Goal: Information Seeking & Learning: Learn about a topic

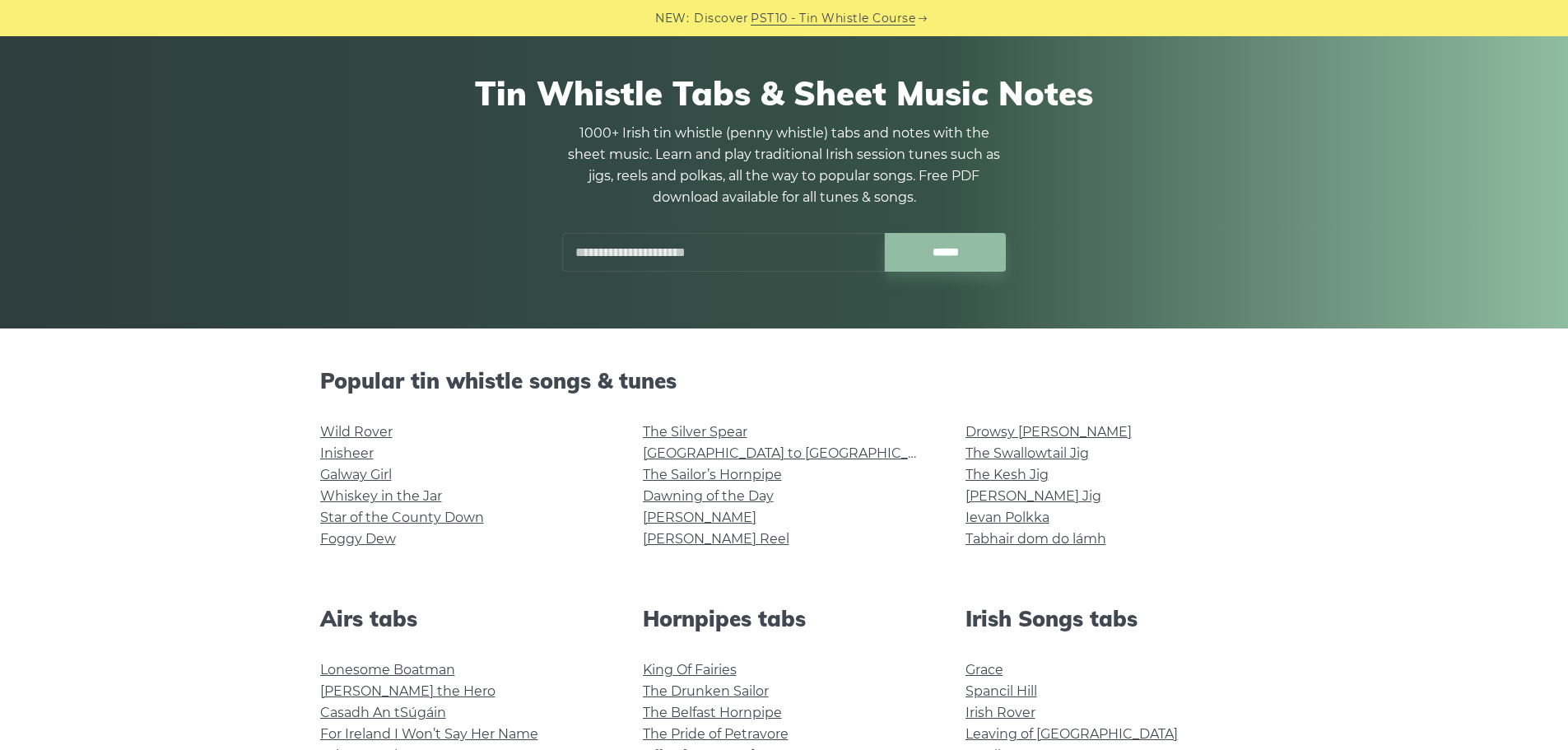
scroll to position [411, 0]
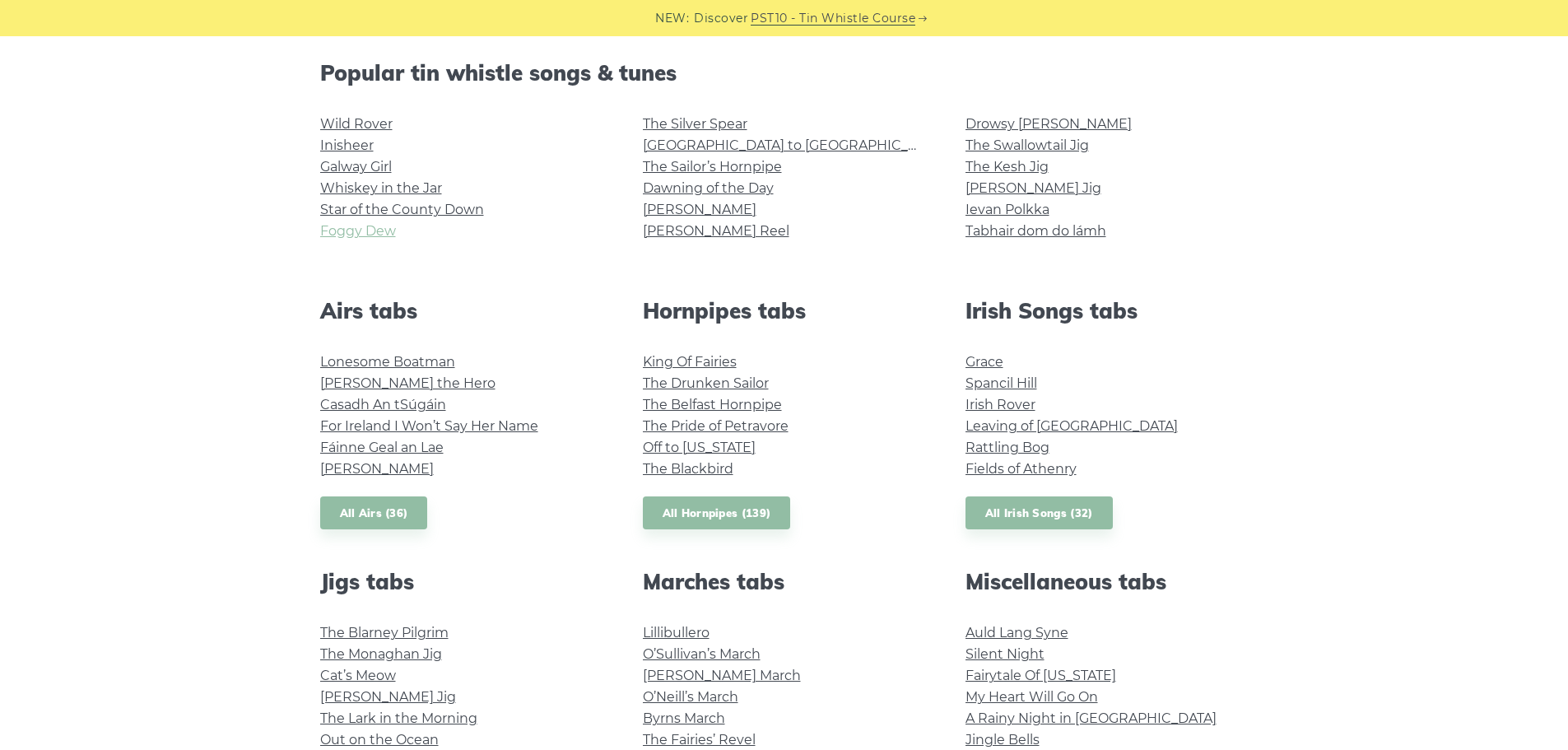
click at [356, 226] on link "Foggy Dew" at bounding box center [358, 231] width 76 height 16
click at [340, 208] on link "Star of the County Down" at bounding box center [402, 209] width 164 height 16
click at [391, 182] on link "Whiskey in the Jar" at bounding box center [381, 188] width 122 height 16
click at [340, 127] on link "Wild Rover" at bounding box center [356, 124] width 73 height 16
click at [729, 166] on link "The Sailor’s Hornpipe" at bounding box center [712, 166] width 139 height 16
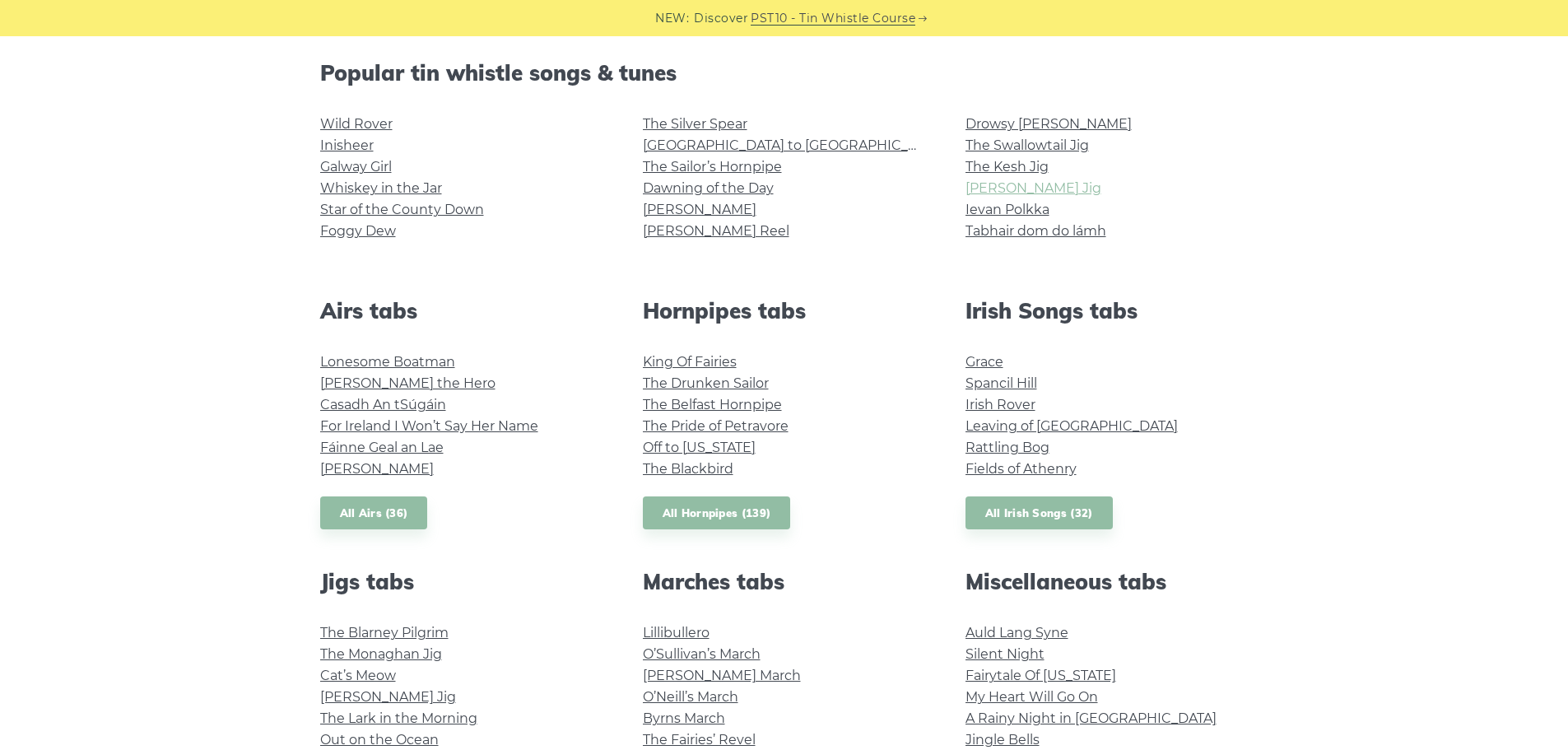
click at [1004, 181] on link "[PERSON_NAME] Jig" at bounding box center [1033, 188] width 135 height 16
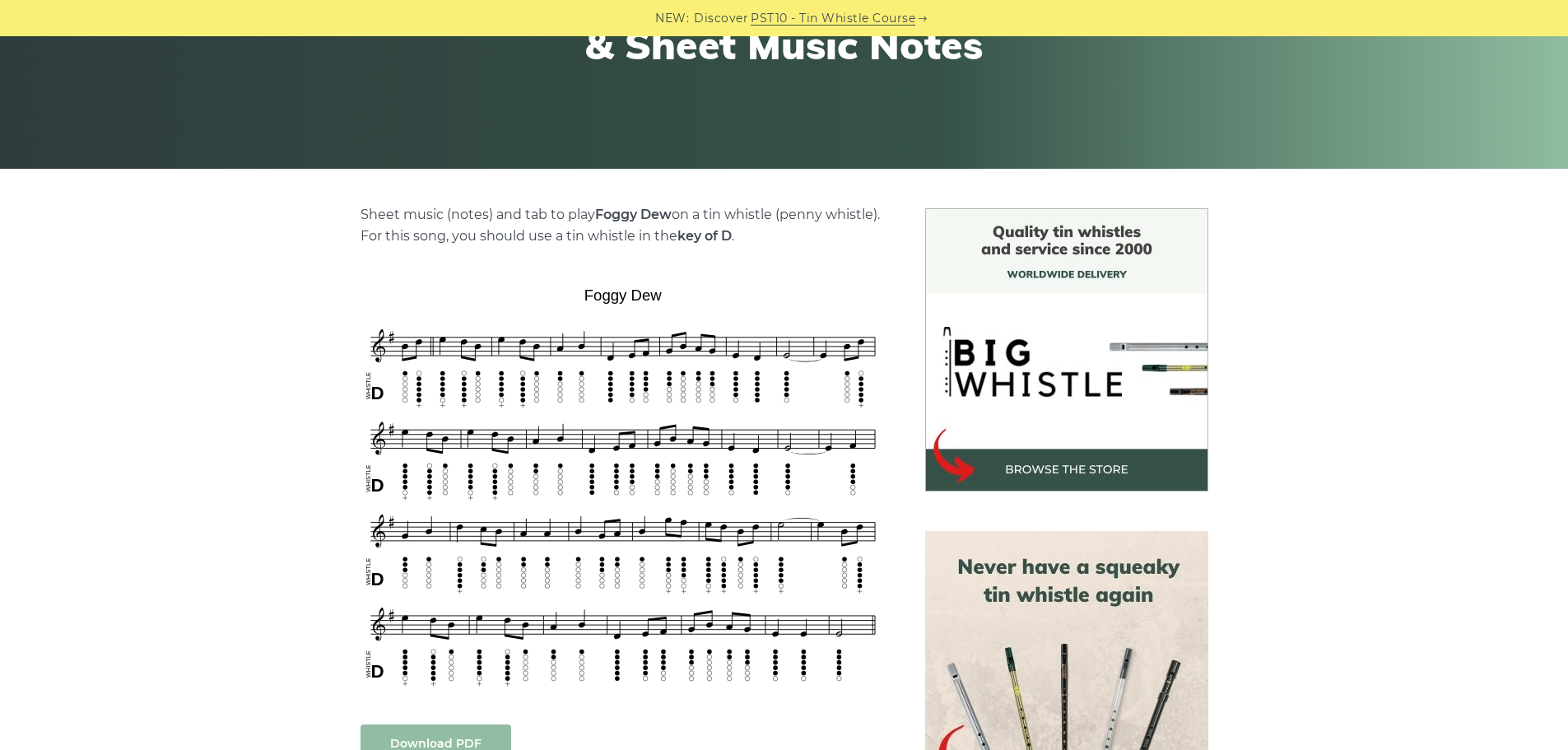
scroll to position [247, 0]
